Goal: Transaction & Acquisition: Purchase product/service

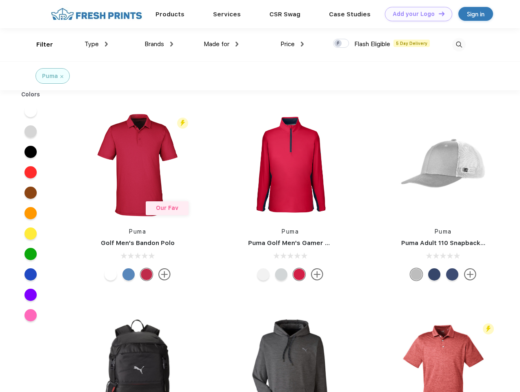
click at [416, 14] on link "Add your Logo Design Tool" at bounding box center [418, 14] width 67 height 14
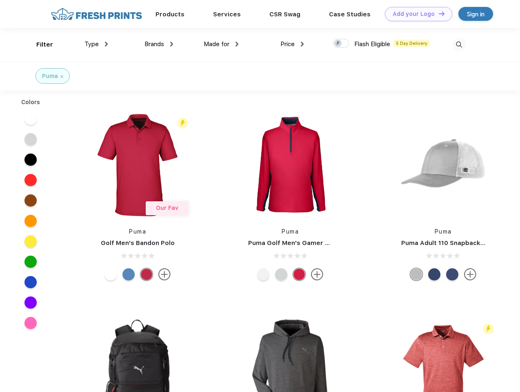
click at [0, 0] on div "Design Tool" at bounding box center [0, 0] width 0 height 0
click at [438, 13] on link "Add your Logo Design Tool" at bounding box center [418, 14] width 67 height 14
click at [39, 44] on div "Filter" at bounding box center [44, 44] width 17 height 9
click at [96, 44] on span "Type" at bounding box center [91, 43] width 14 height 7
click at [159, 44] on span "Brands" at bounding box center [155, 43] width 20 height 7
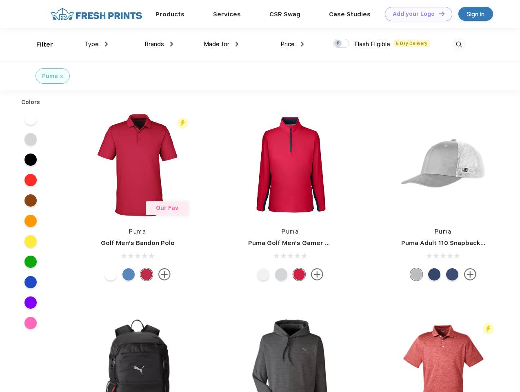
click at [221, 44] on span "Made for" at bounding box center [217, 43] width 26 height 7
click at [292, 44] on span "Price" at bounding box center [287, 43] width 14 height 7
click at [341, 44] on div at bounding box center [341, 43] width 16 height 9
click at [338, 44] on input "checkbox" at bounding box center [335, 40] width 5 height 5
click at [459, 44] on img at bounding box center [458, 44] width 13 height 13
